Goal: Information Seeking & Learning: Understand process/instructions

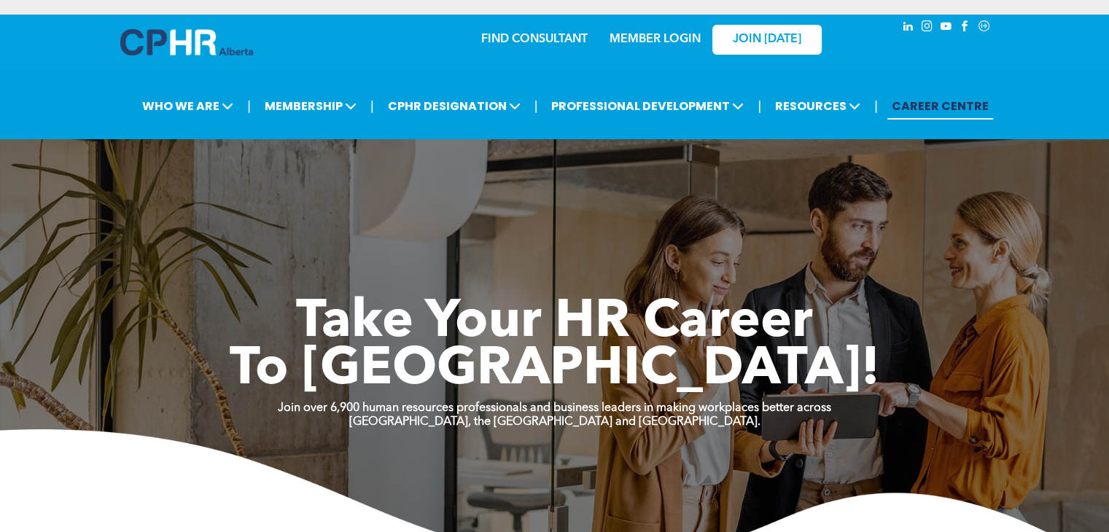
click at [648, 34] on link "MEMBER LOGIN" at bounding box center [655, 40] width 91 height 12
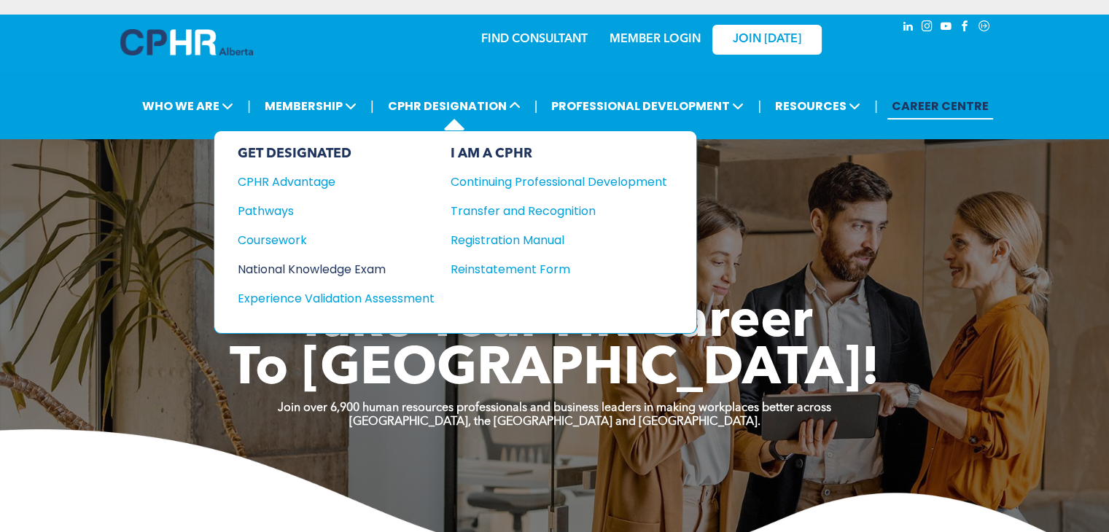
click at [355, 263] on div "National Knowledge Exam" at bounding box center [326, 269] width 177 height 18
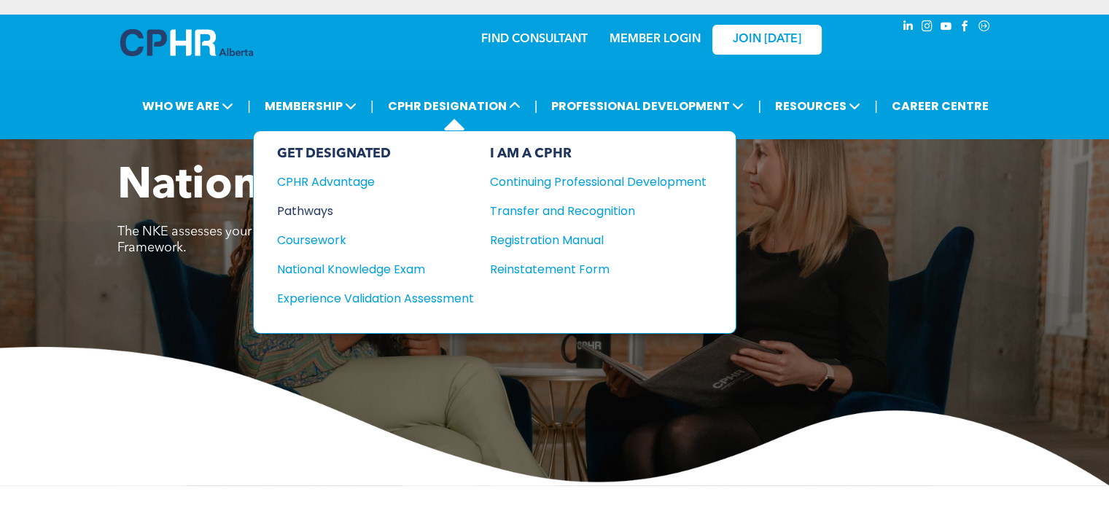
click at [326, 211] on div "Pathways" at bounding box center [365, 211] width 177 height 18
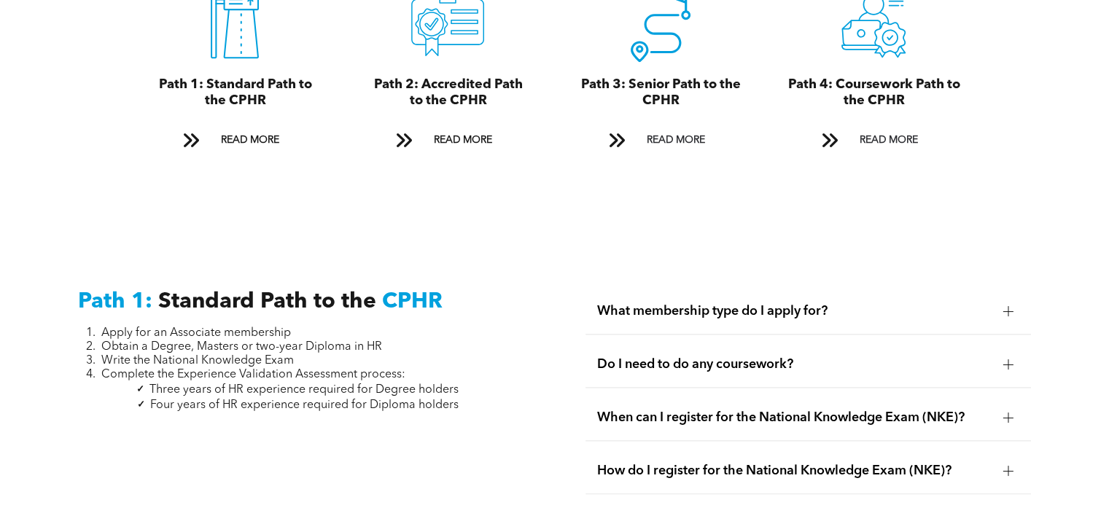
scroll to position [1750, 0]
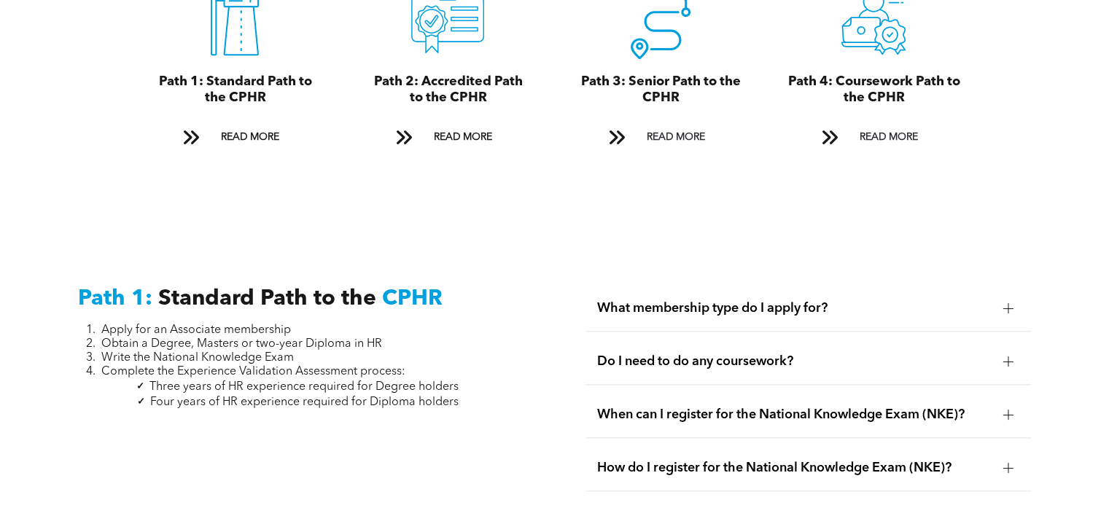
click at [1011, 303] on div at bounding box center [1009, 308] width 10 height 10
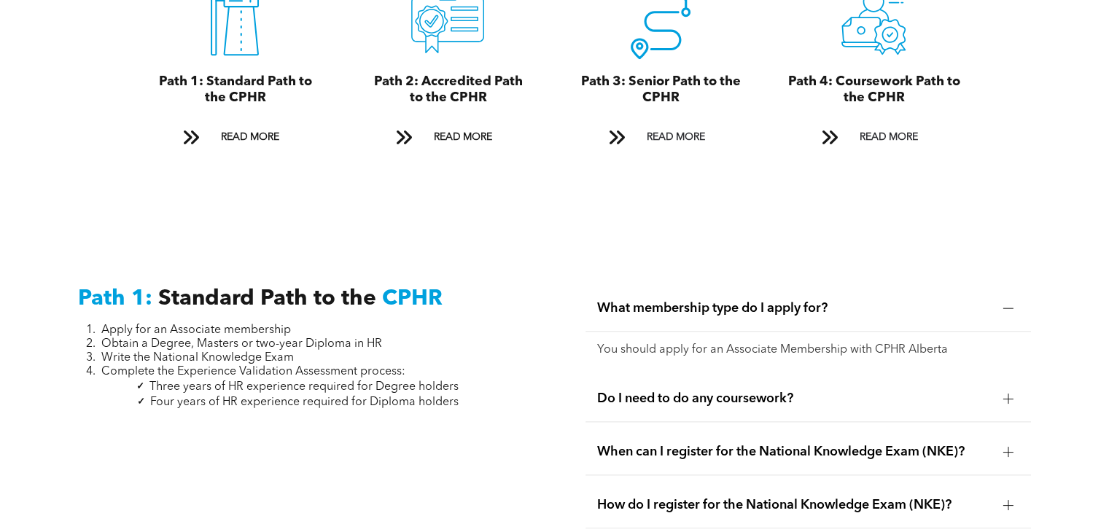
click at [1011, 394] on div at bounding box center [1009, 399] width 10 height 10
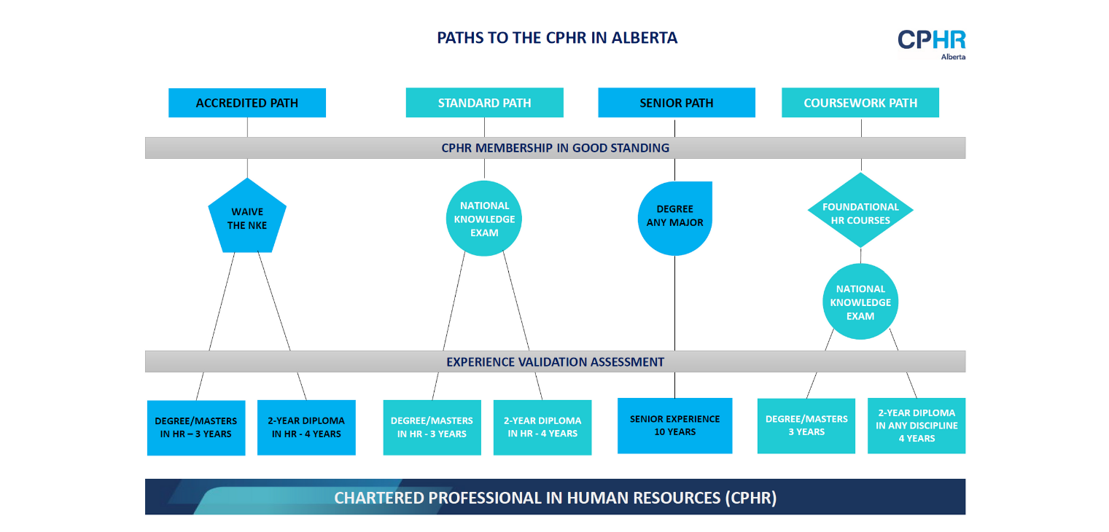
scroll to position [1361, 0]
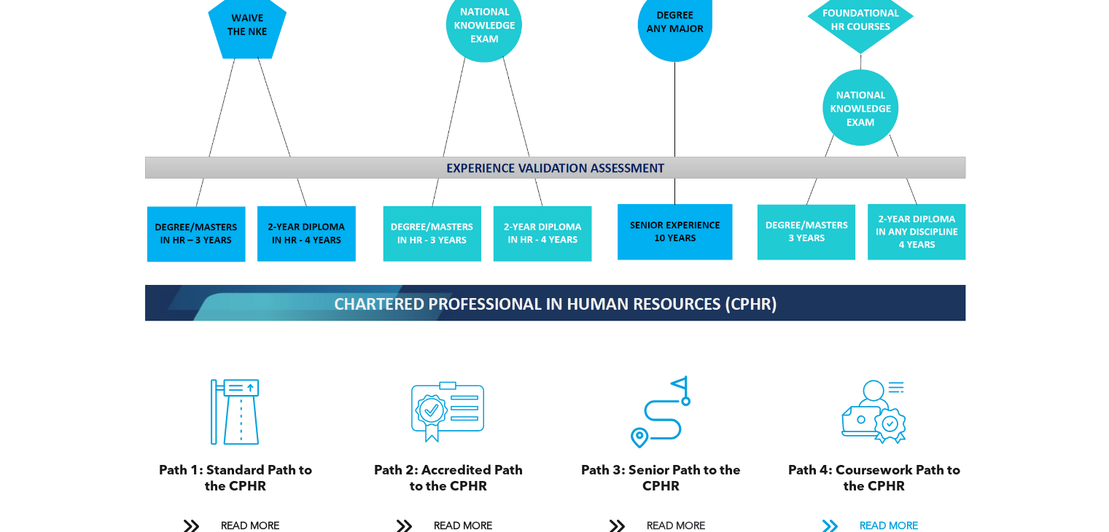
click at [922, 513] on span "READ MORE" at bounding box center [888, 526] width 69 height 27
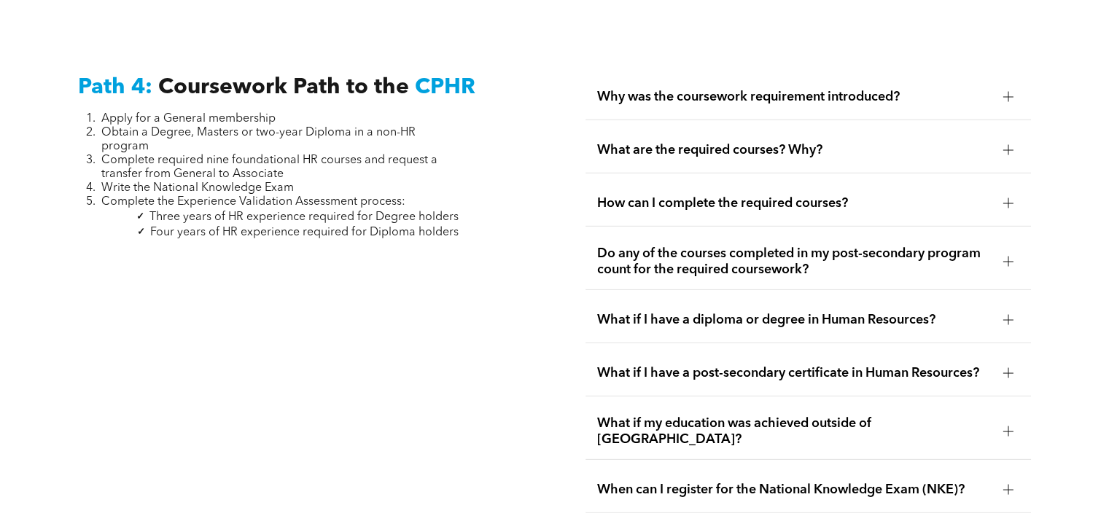
scroll to position [4329, 0]
